Goal: Task Accomplishment & Management: Use online tool/utility

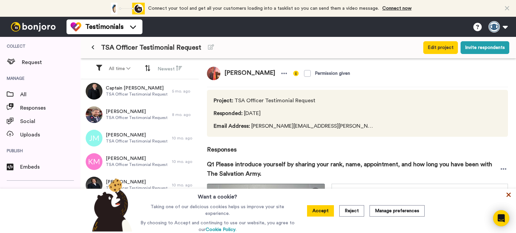
click at [506, 195] on icon at bounding box center [508, 195] width 4 height 4
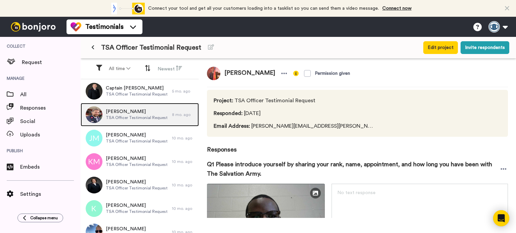
click at [153, 110] on span "[PERSON_NAME]" at bounding box center [137, 111] width 62 height 7
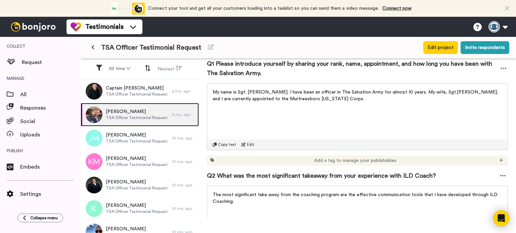
scroll to position [34, 0]
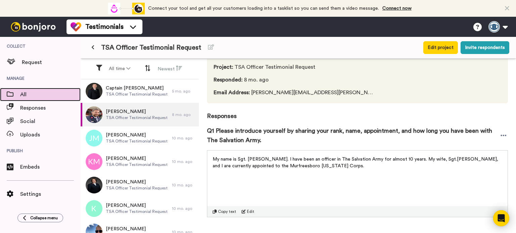
click at [40, 96] on span "All" at bounding box center [50, 95] width 60 height 8
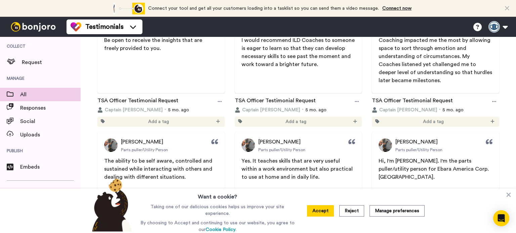
scroll to position [134, 0]
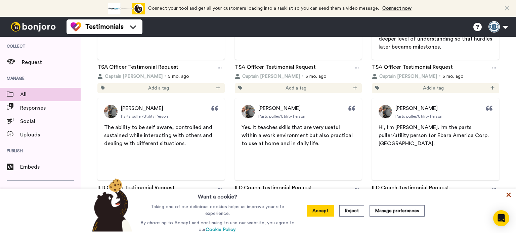
click at [508, 198] on icon at bounding box center [508, 195] width 7 height 7
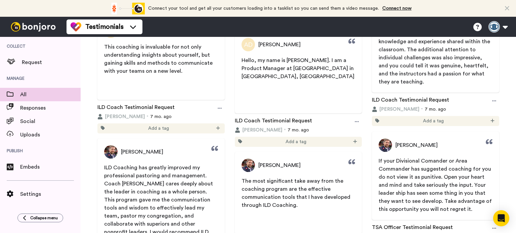
scroll to position [503, 0]
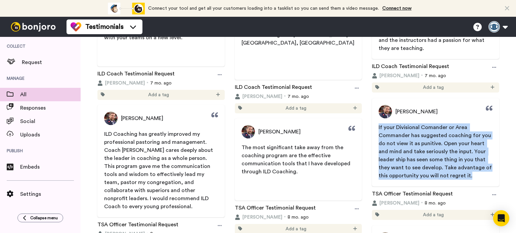
drag, startPoint x: 375, startPoint y: 129, endPoint x: 472, endPoint y: 178, distance: 109.3
click at [472, 178] on p "If your Divisional Comander or Area Commander has suggested coaching for you do…" at bounding box center [435, 152] width 114 height 56
copy span "If your Divisional Comander or Area Commander has suggested coaching for you do…"
